Goal: Understand process/instructions: Learn about a topic

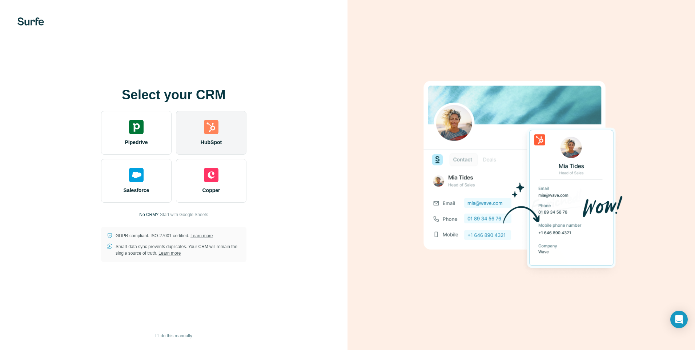
click at [223, 124] on div "HubSpot" at bounding box center [211, 133] width 71 height 44
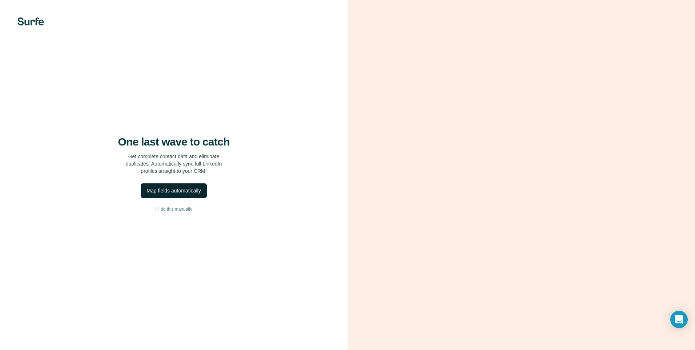
click at [176, 194] on div "Map fields automatically" at bounding box center [173, 190] width 54 height 7
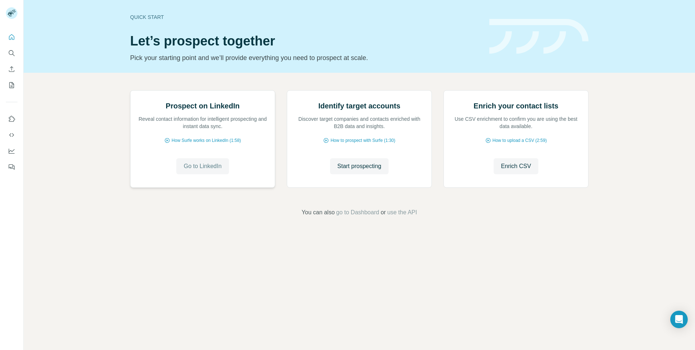
click at [212, 170] on span "Go to LinkedIn" at bounding box center [203, 166] width 38 height 9
